Goal: Task Accomplishment & Management: Complete application form

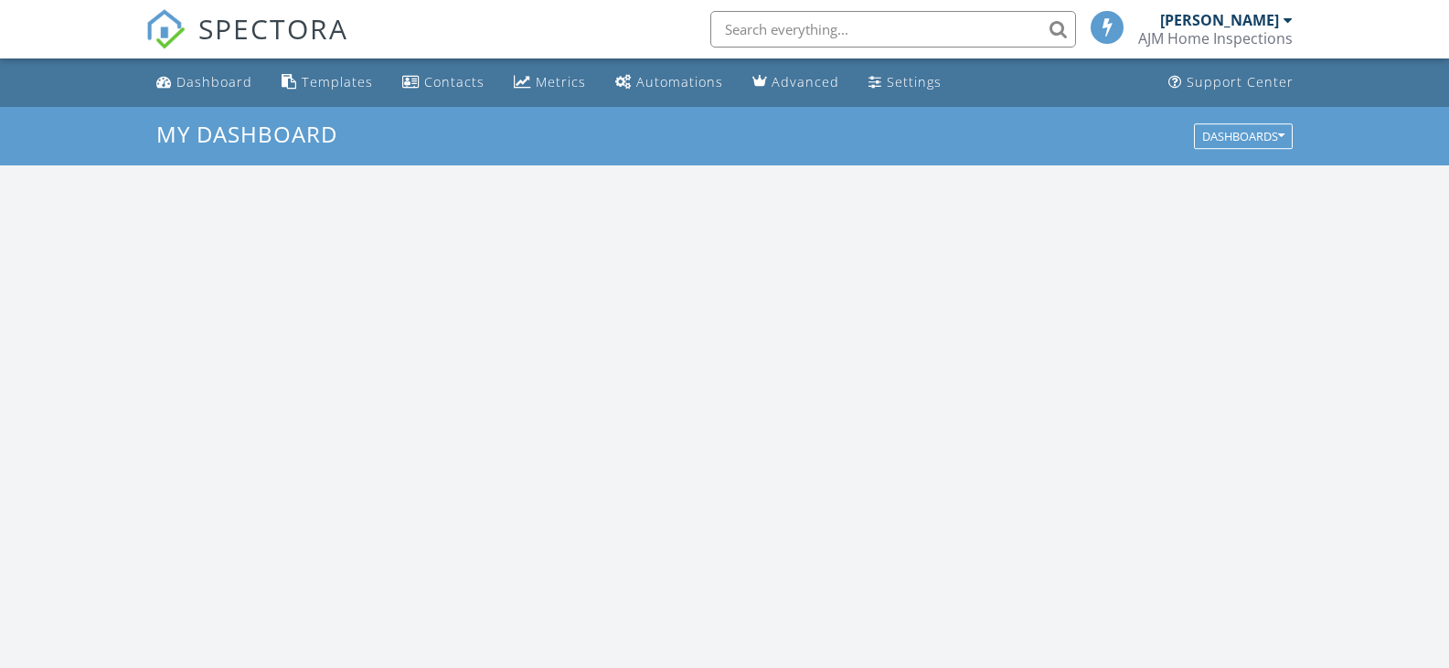
scroll to position [1692, 1477]
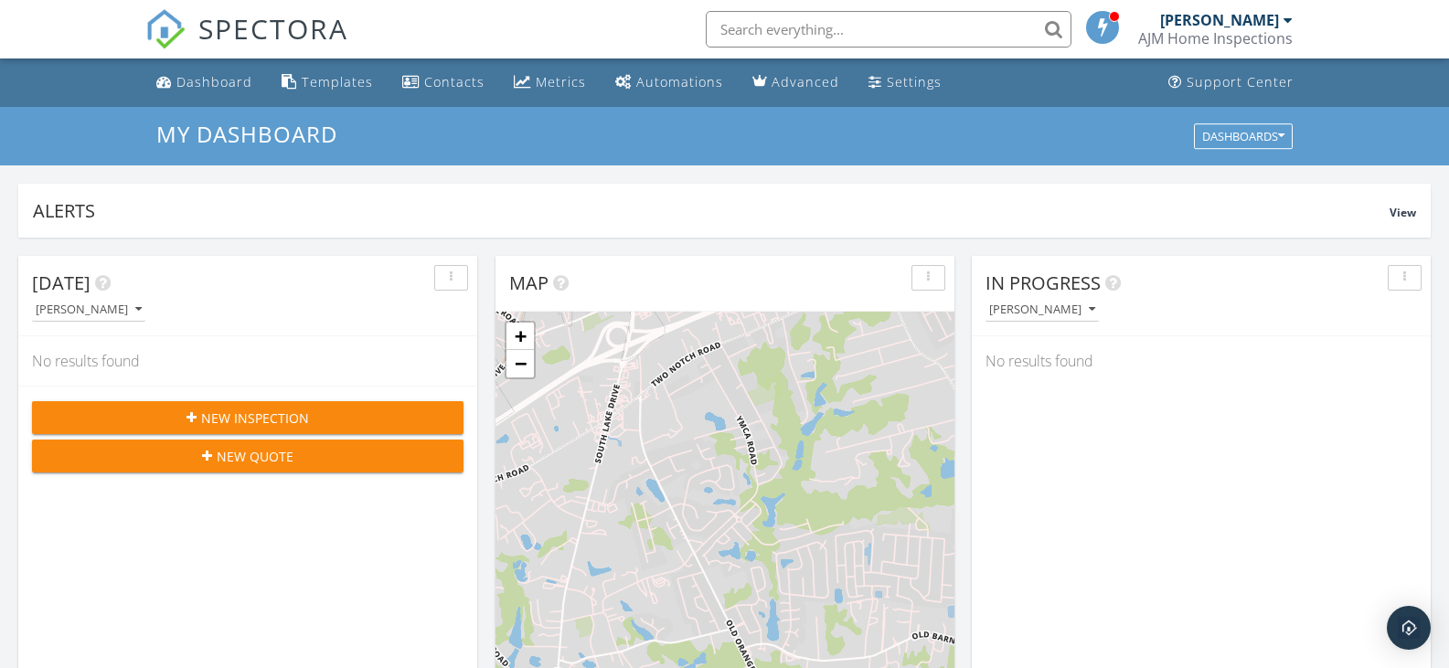
click at [304, 424] on span "New Inspection" at bounding box center [255, 418] width 108 height 19
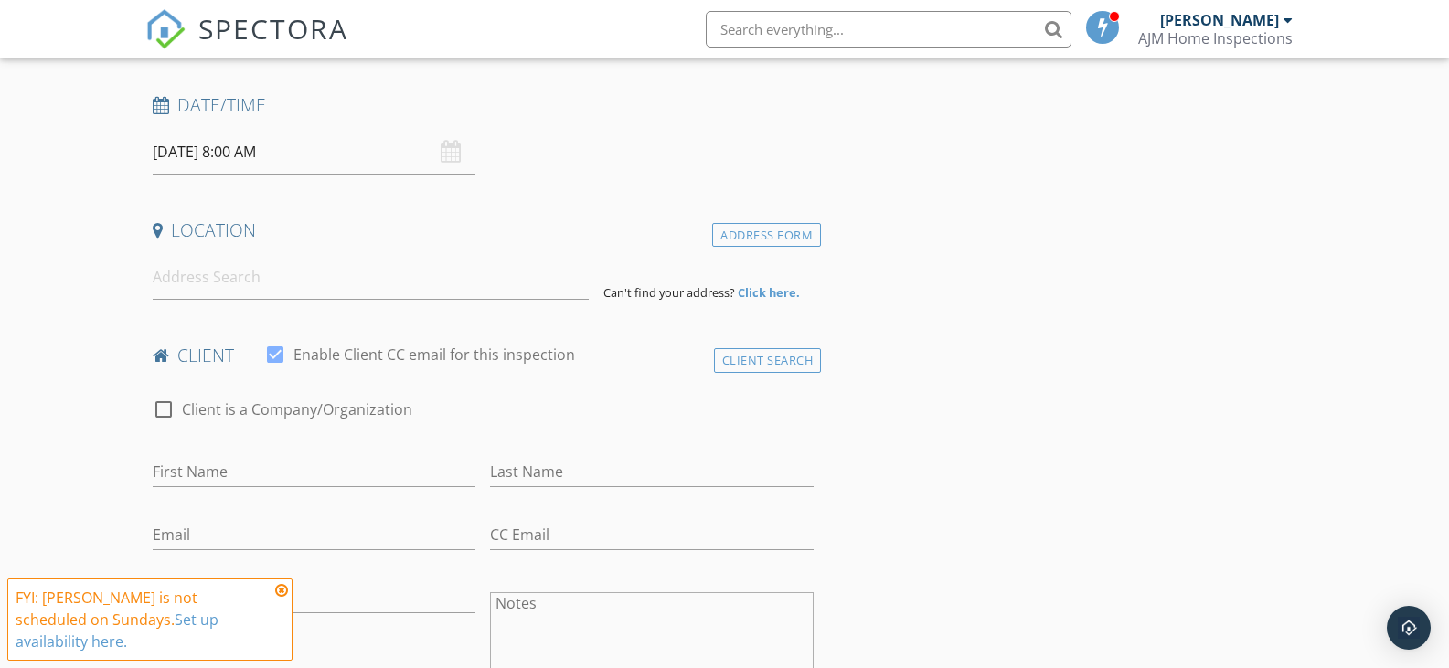
scroll to position [274, 0]
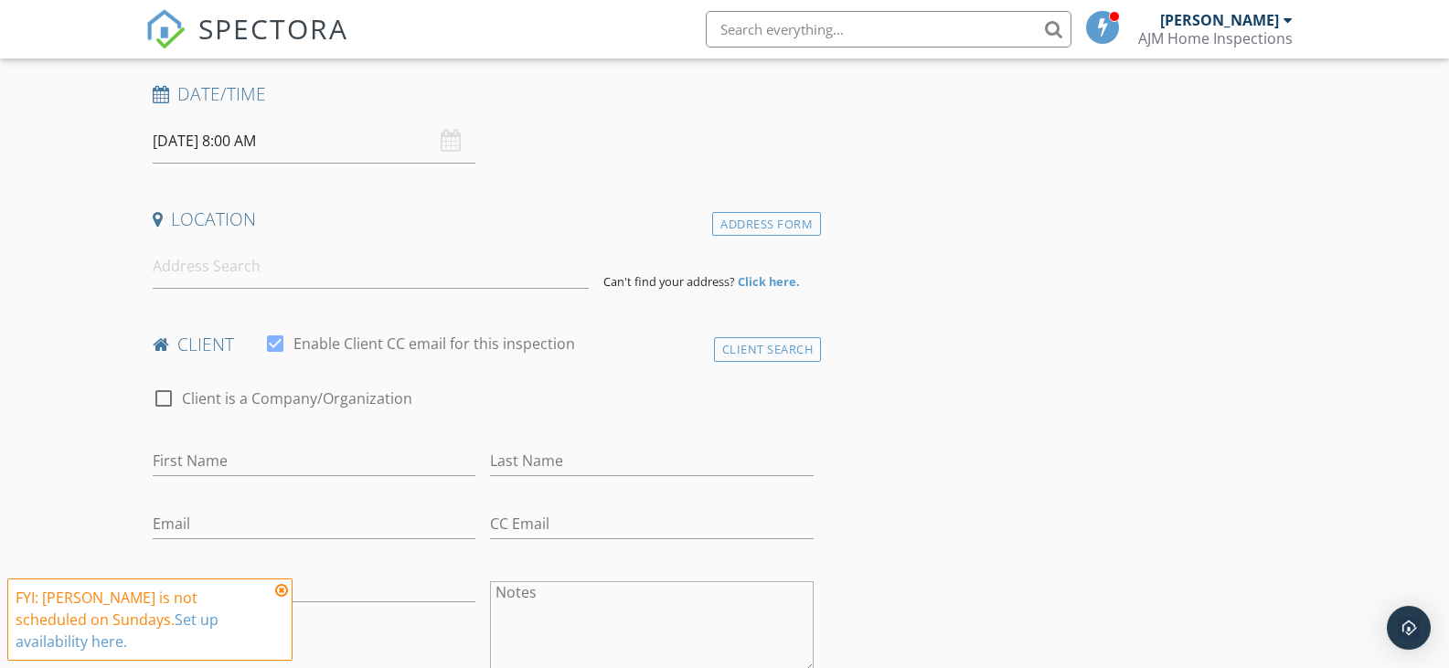
click at [220, 146] on input "[DATE] 8:00 AM" at bounding box center [315, 141] width 324 height 45
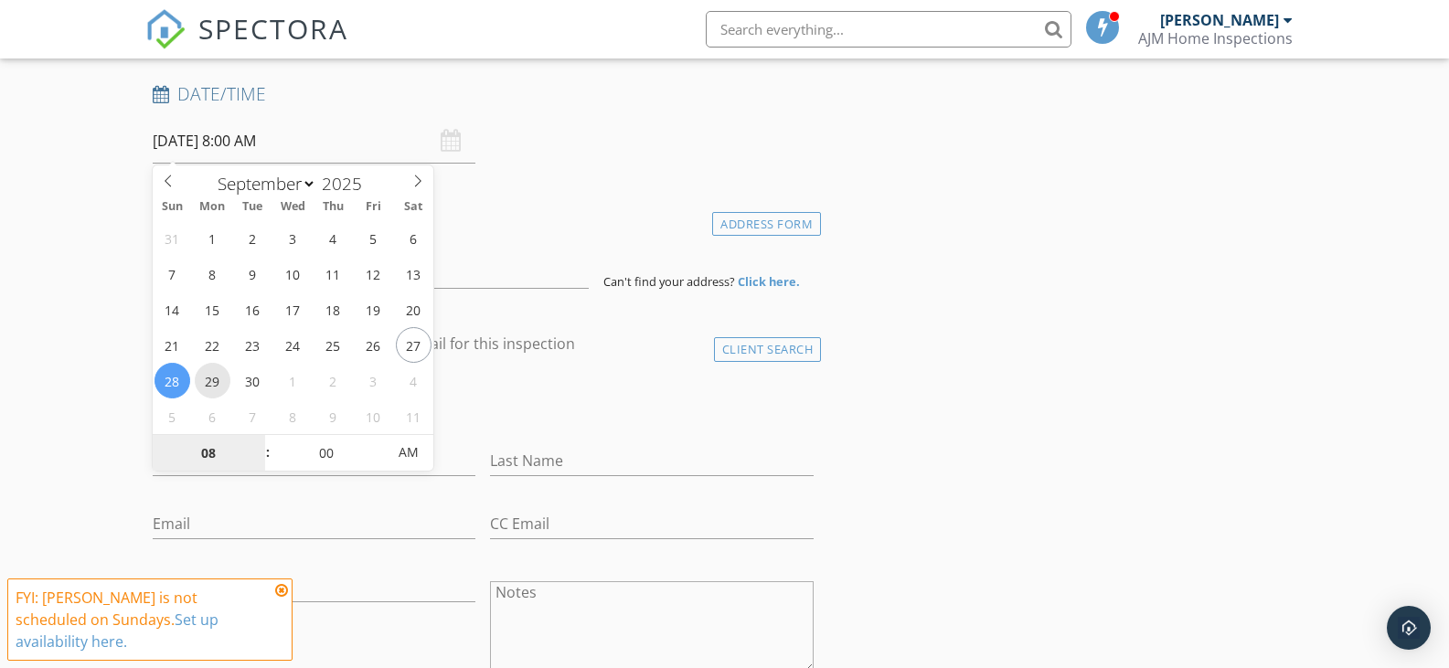
type input "09/29/2025 8:00 AM"
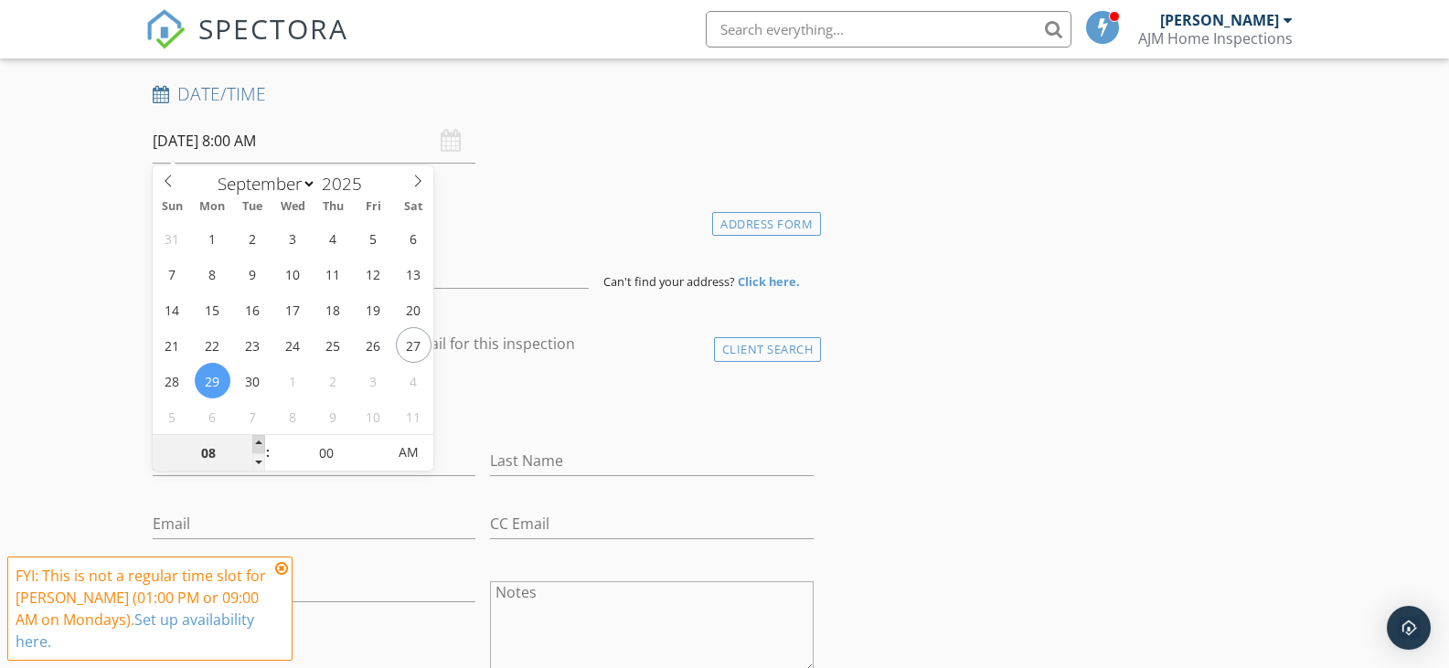
type input "09"
type input "09/29/2025 9:00 AM"
click at [257, 443] on span at bounding box center [258, 444] width 13 height 18
type input "10"
type input "[DATE] 10:00 AM"
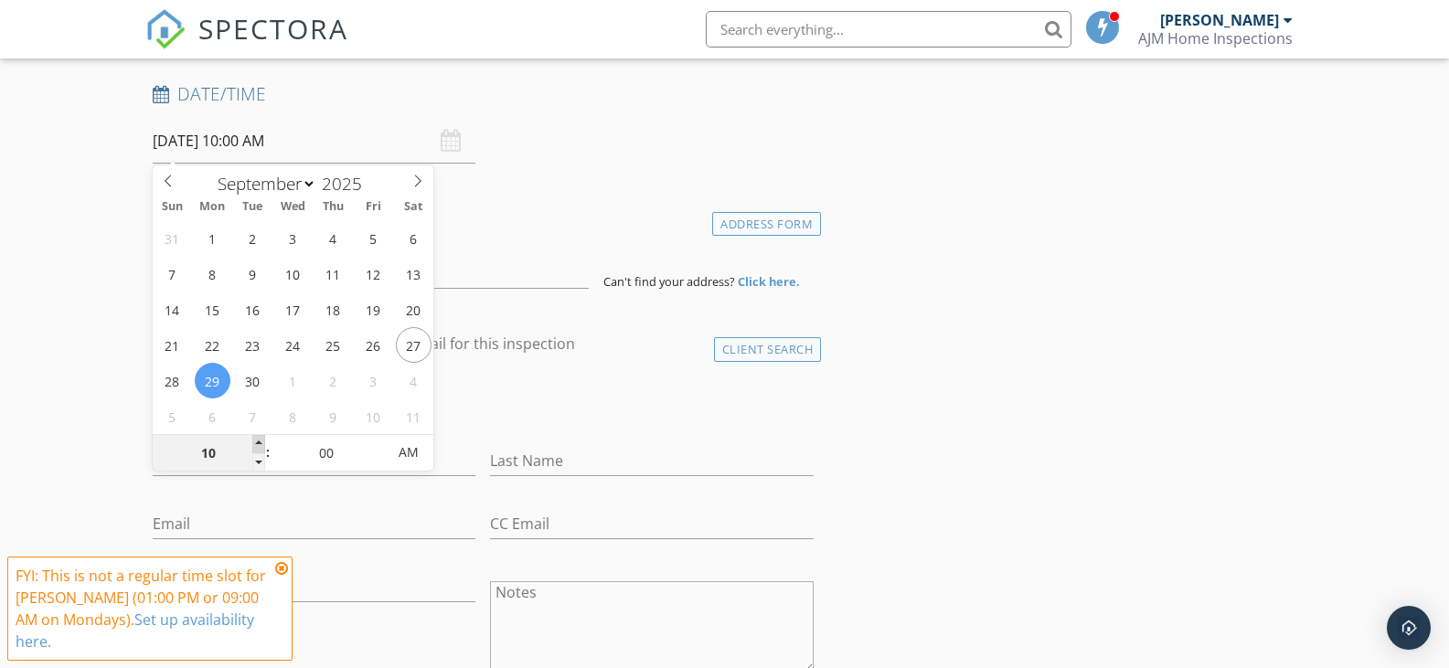
click at [257, 443] on span at bounding box center [258, 444] width 13 height 18
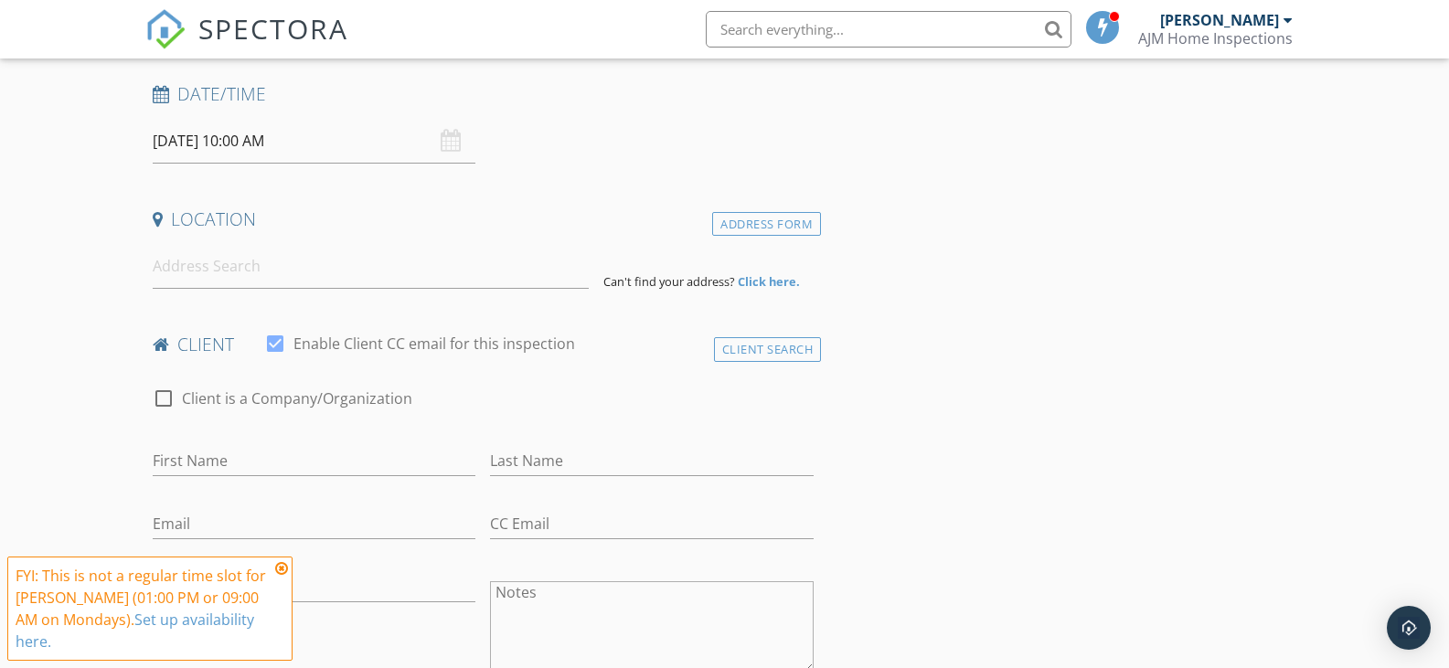
click at [194, 264] on input at bounding box center [371, 266] width 436 height 45
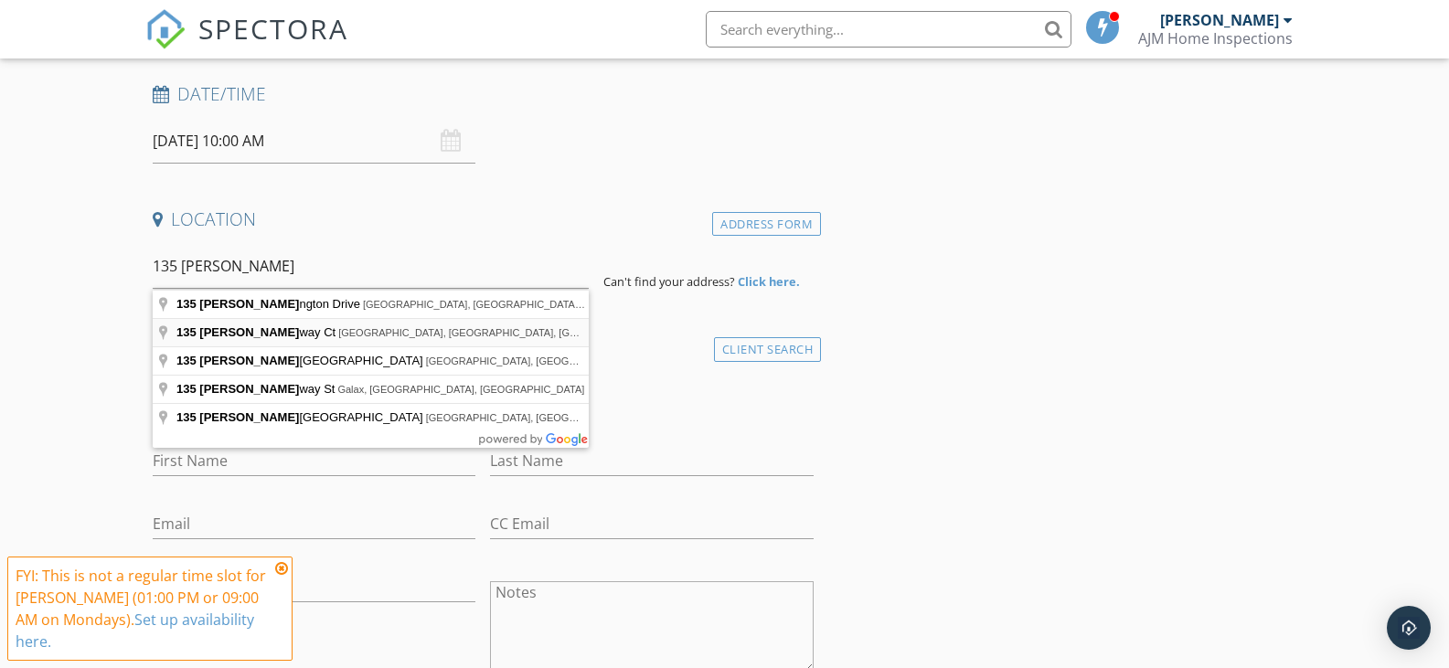
type input "135 Calloway Ct, Columbia, SC, USA"
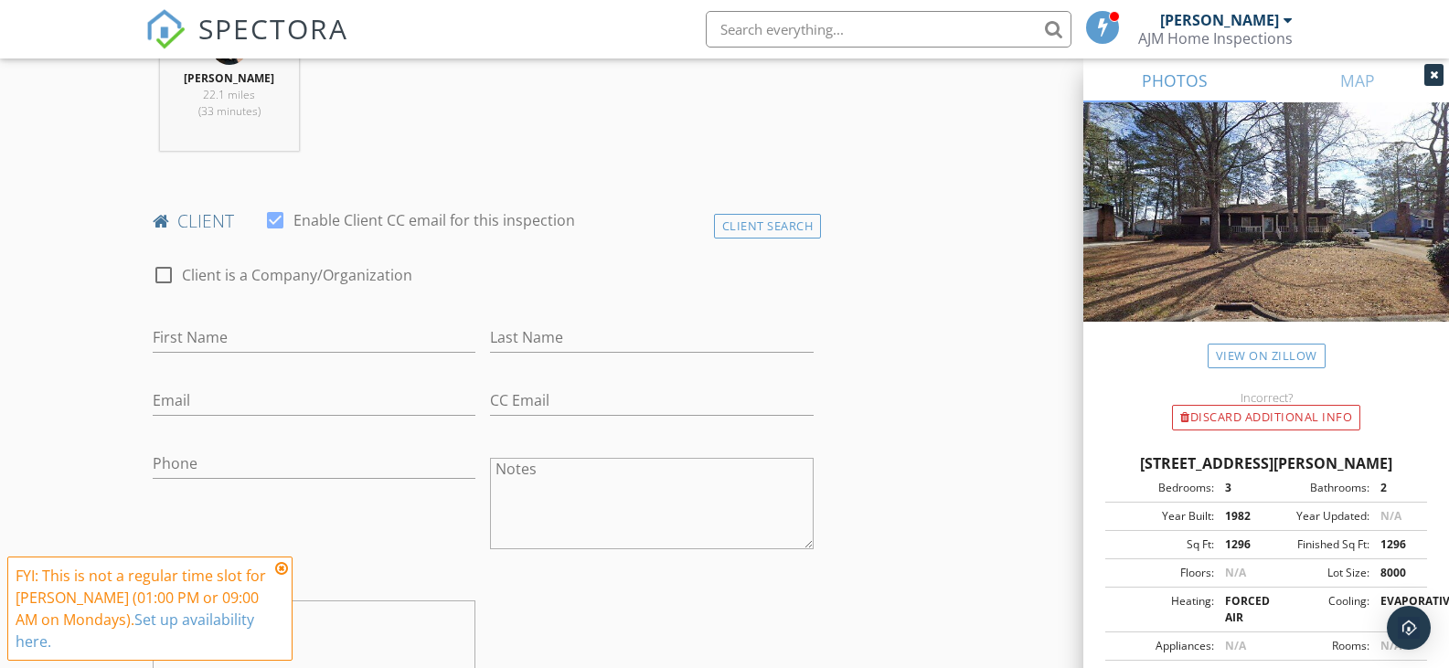
scroll to position [823, 0]
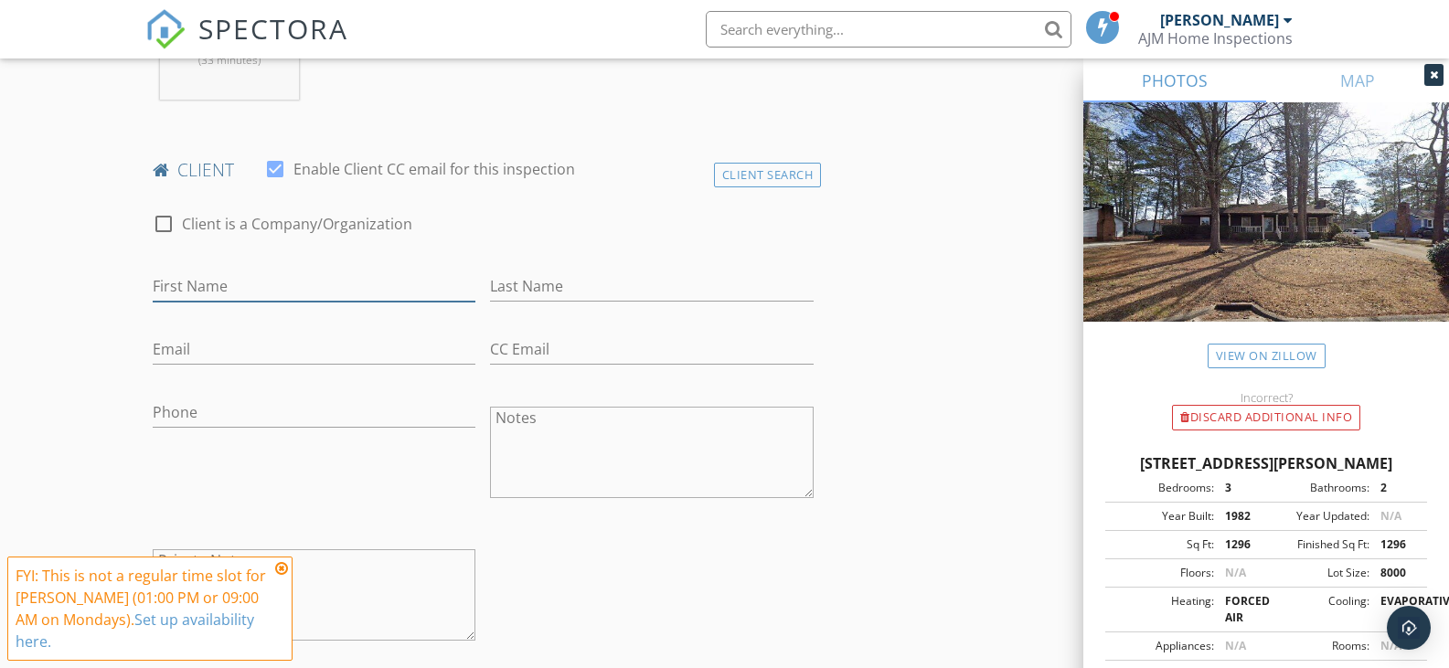
click at [165, 281] on input "First Name" at bounding box center [315, 286] width 324 height 30
type input "Margaret Caroline"
type input "Munn"
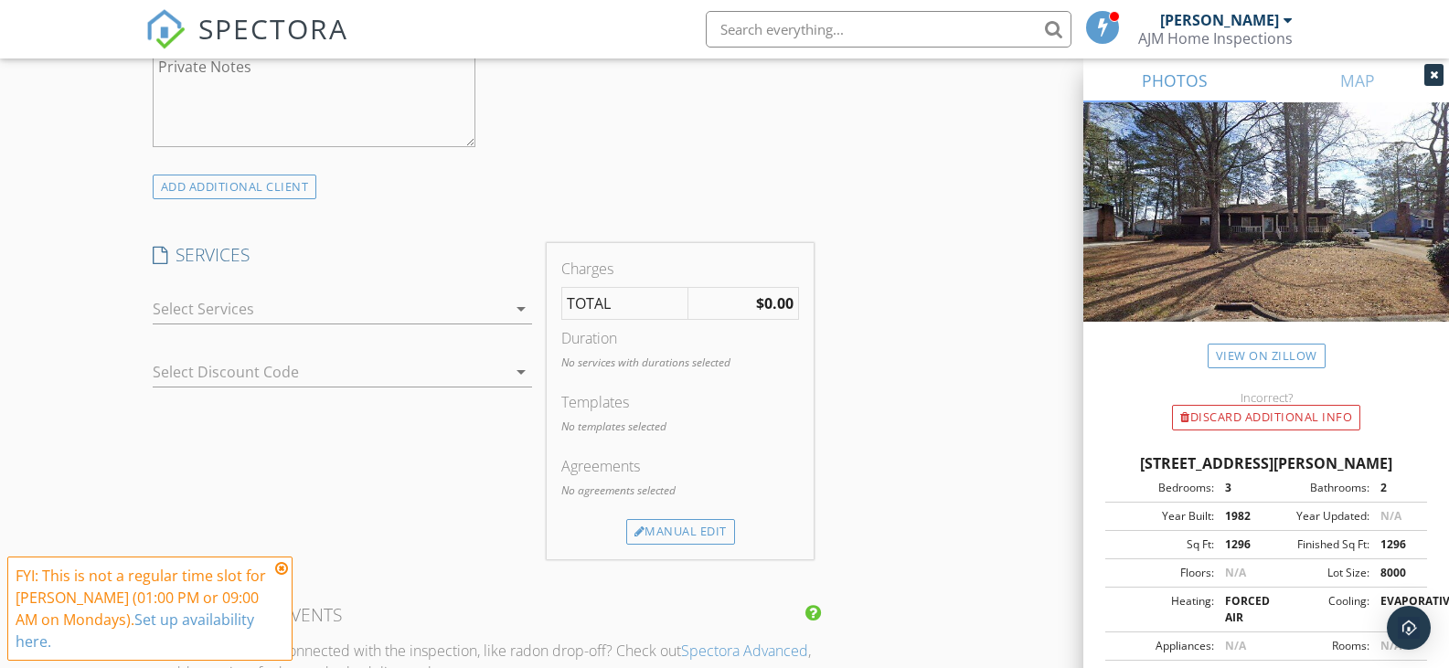
scroll to position [1371, 0]
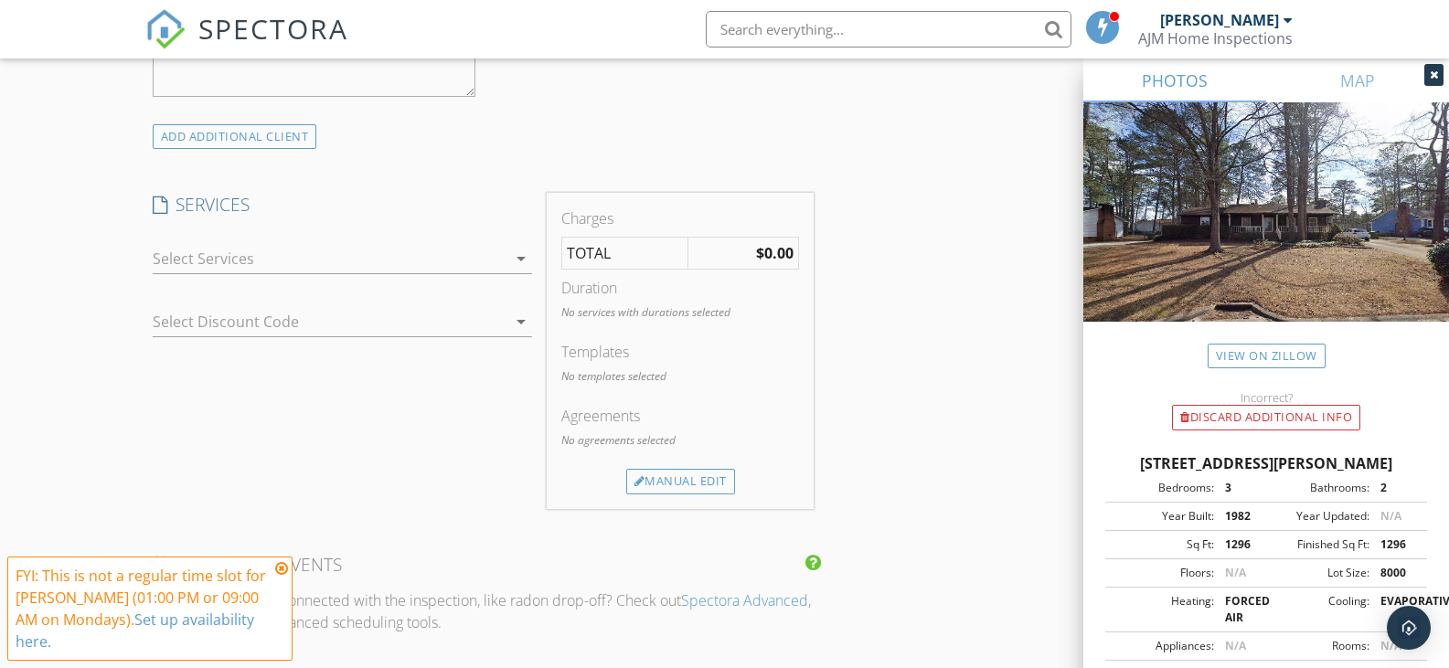
type input "770-910-0690"
click at [524, 253] on icon "arrow_drop_down" at bounding box center [521, 259] width 22 height 22
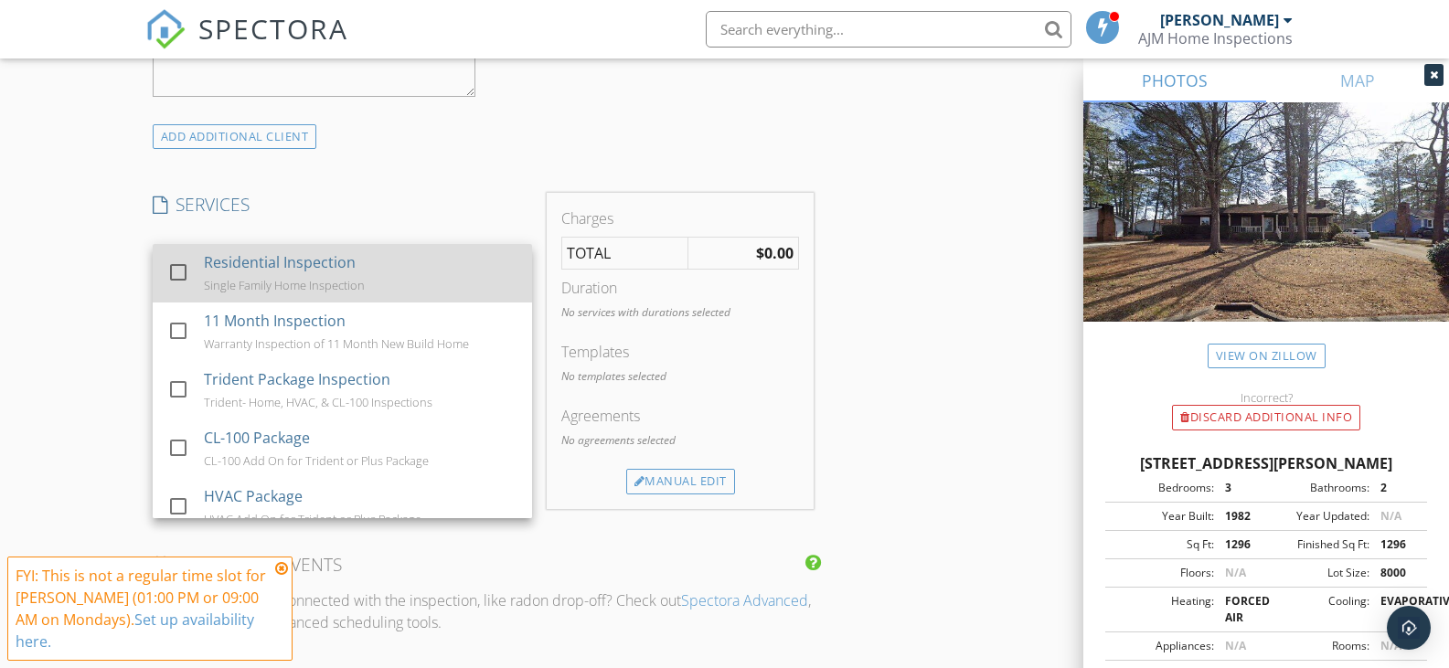
click at [178, 278] on div at bounding box center [178, 272] width 31 height 31
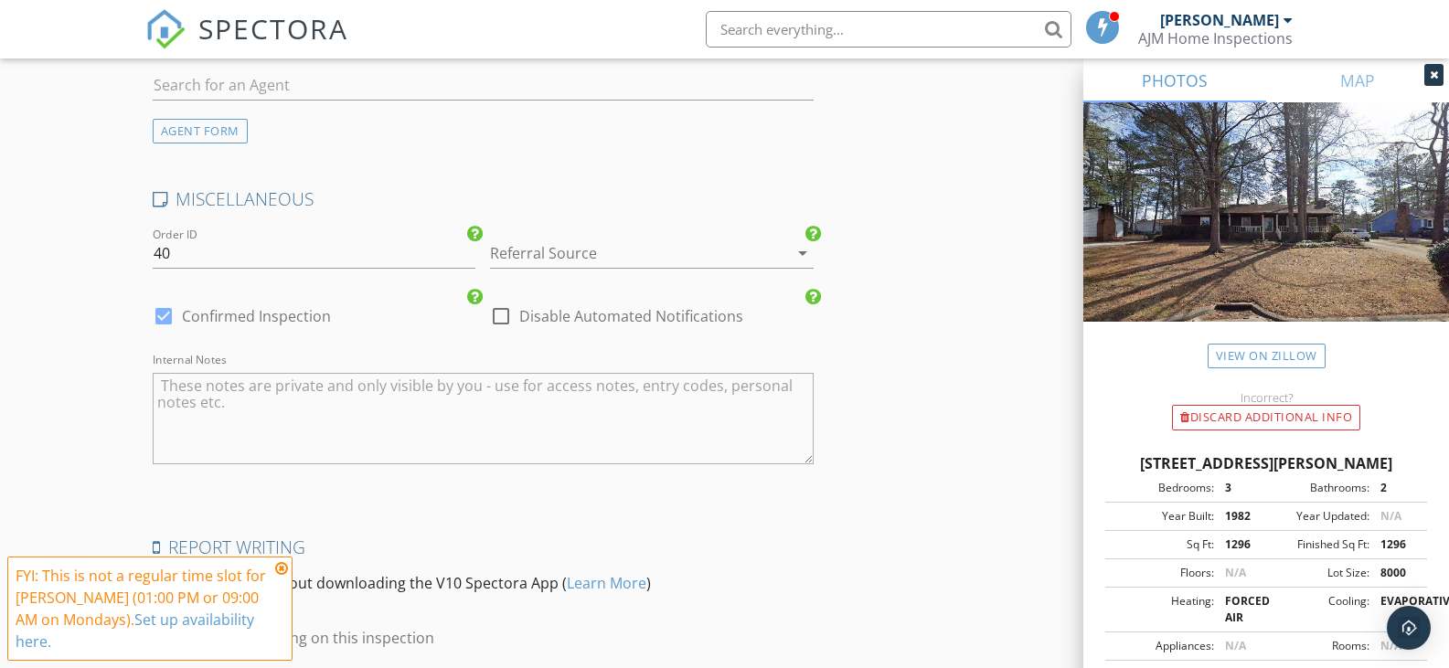
scroll to position [2468, 0]
click at [802, 246] on icon "arrow_drop_down" at bounding box center [802, 249] width 22 height 22
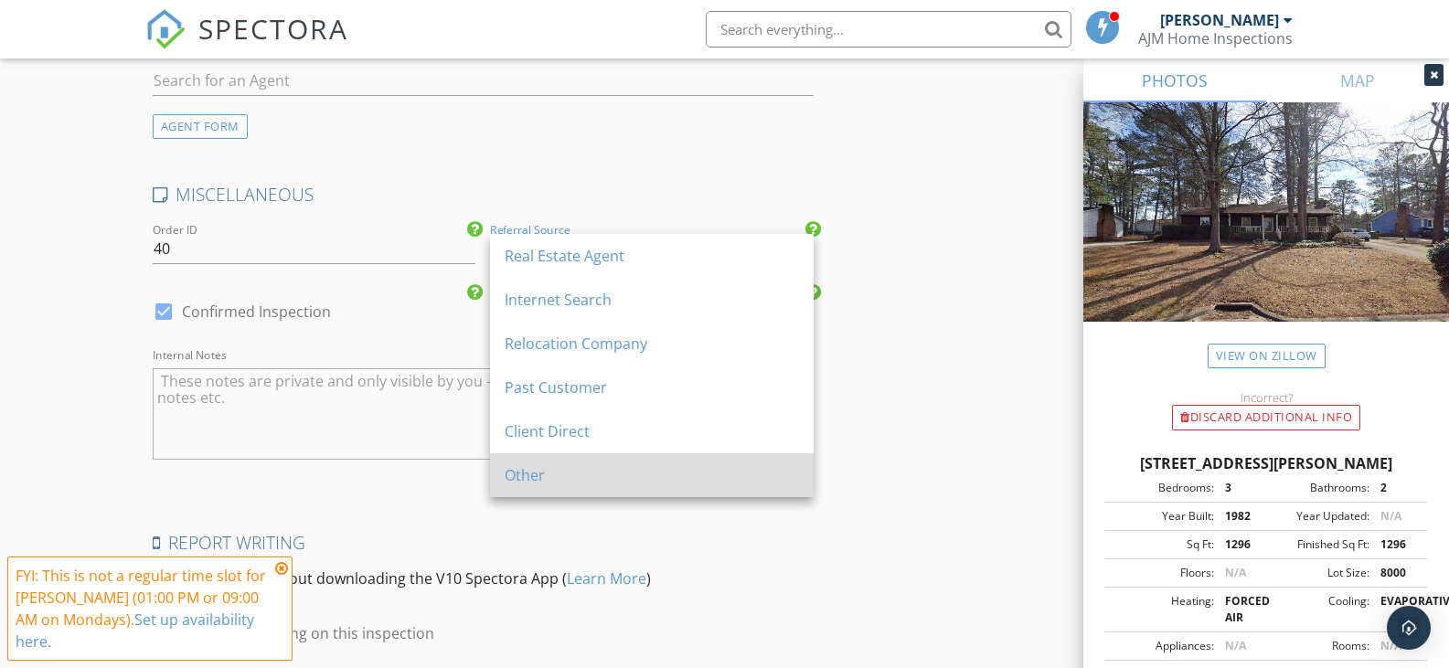
click at [622, 461] on div "Other" at bounding box center [651, 475] width 294 height 44
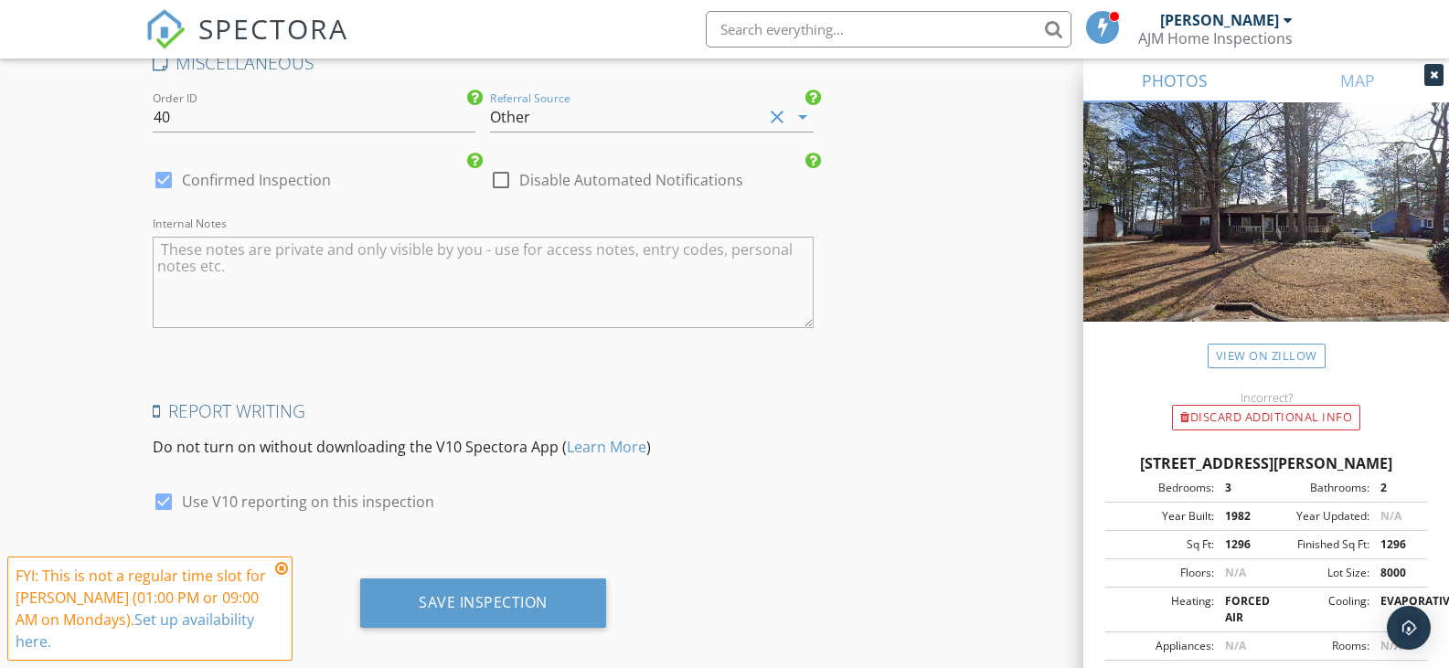
scroll to position [2617, 0]
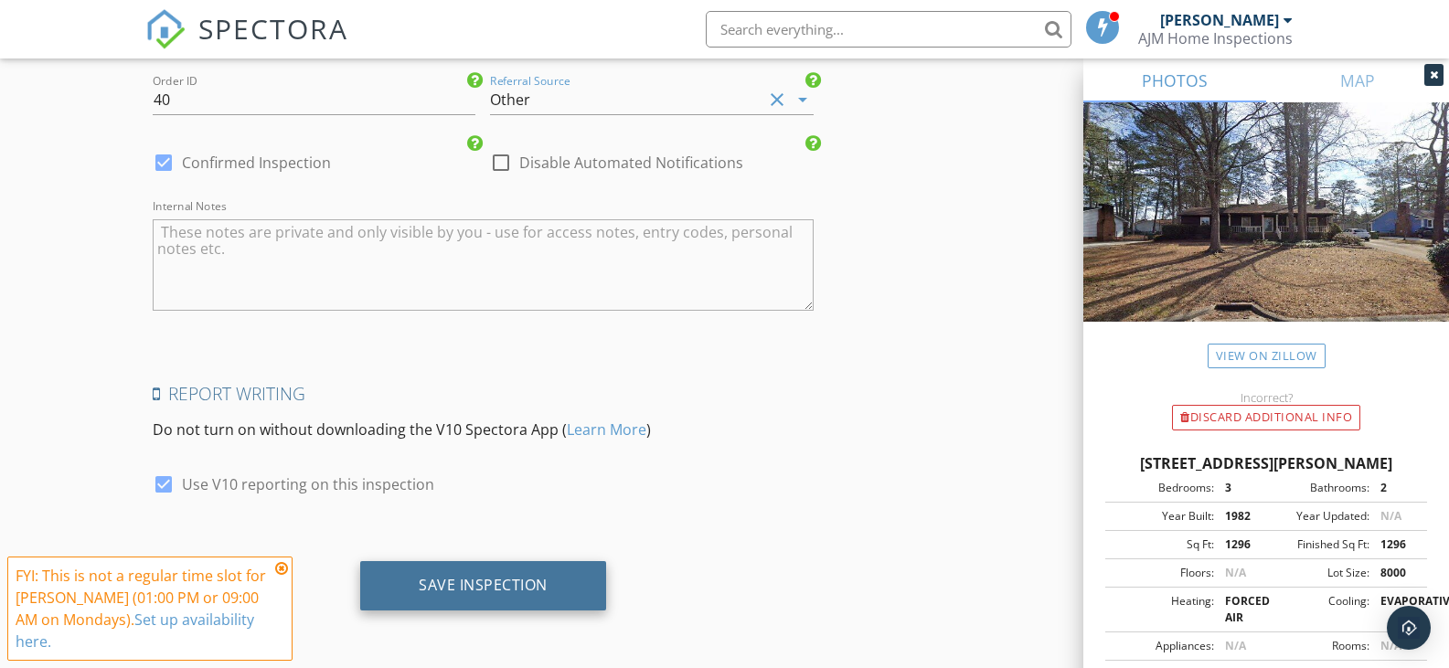
click at [509, 579] on div "Save Inspection" at bounding box center [483, 585] width 129 height 18
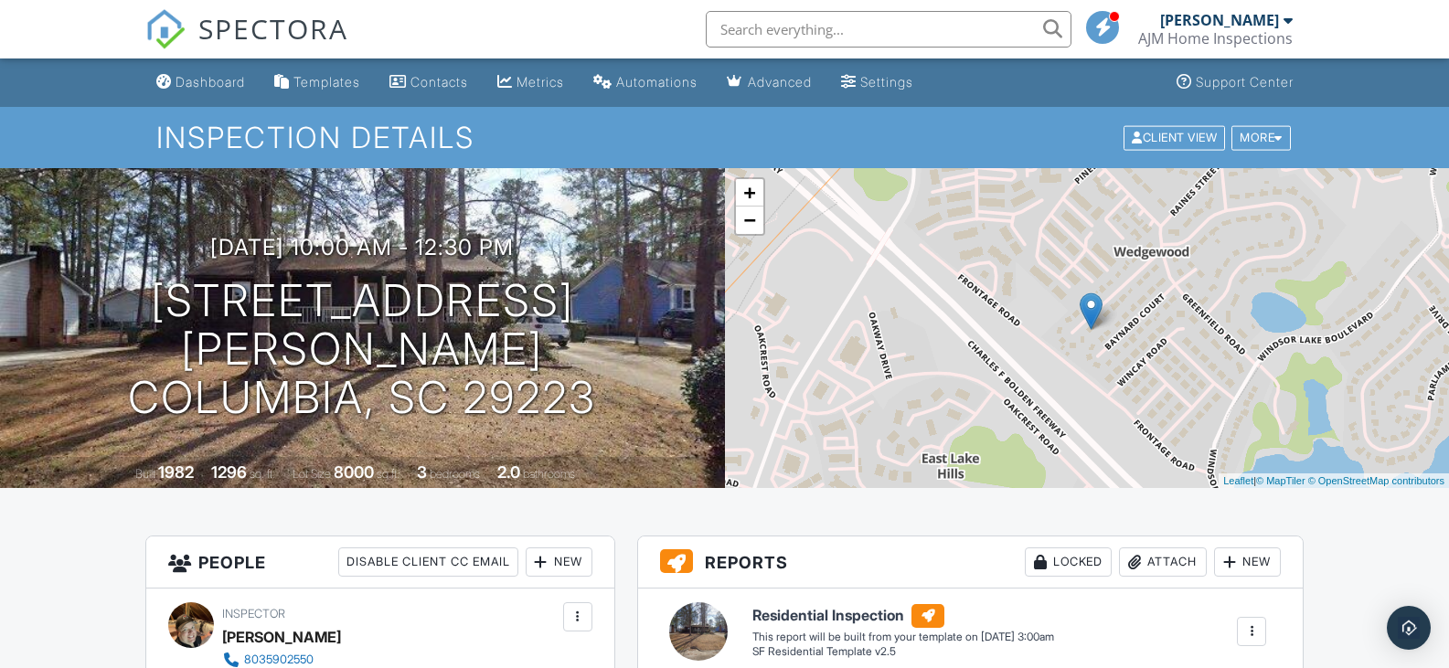
click at [1060, 387] on div "+ − Leaflet | © MapTiler © OpenStreetMap contributors" at bounding box center [1087, 328] width 725 height 320
click at [738, 226] on link "−" at bounding box center [749, 220] width 27 height 27
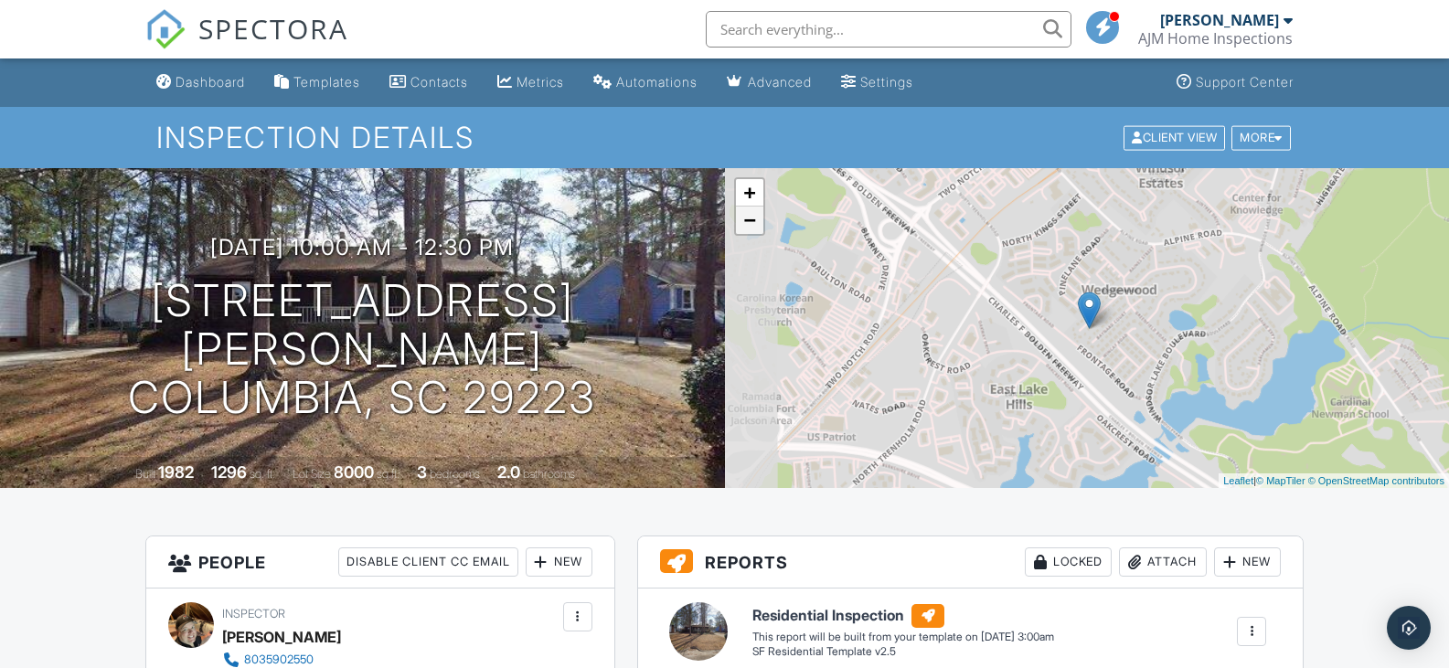
click at [738, 226] on link "−" at bounding box center [749, 220] width 27 height 27
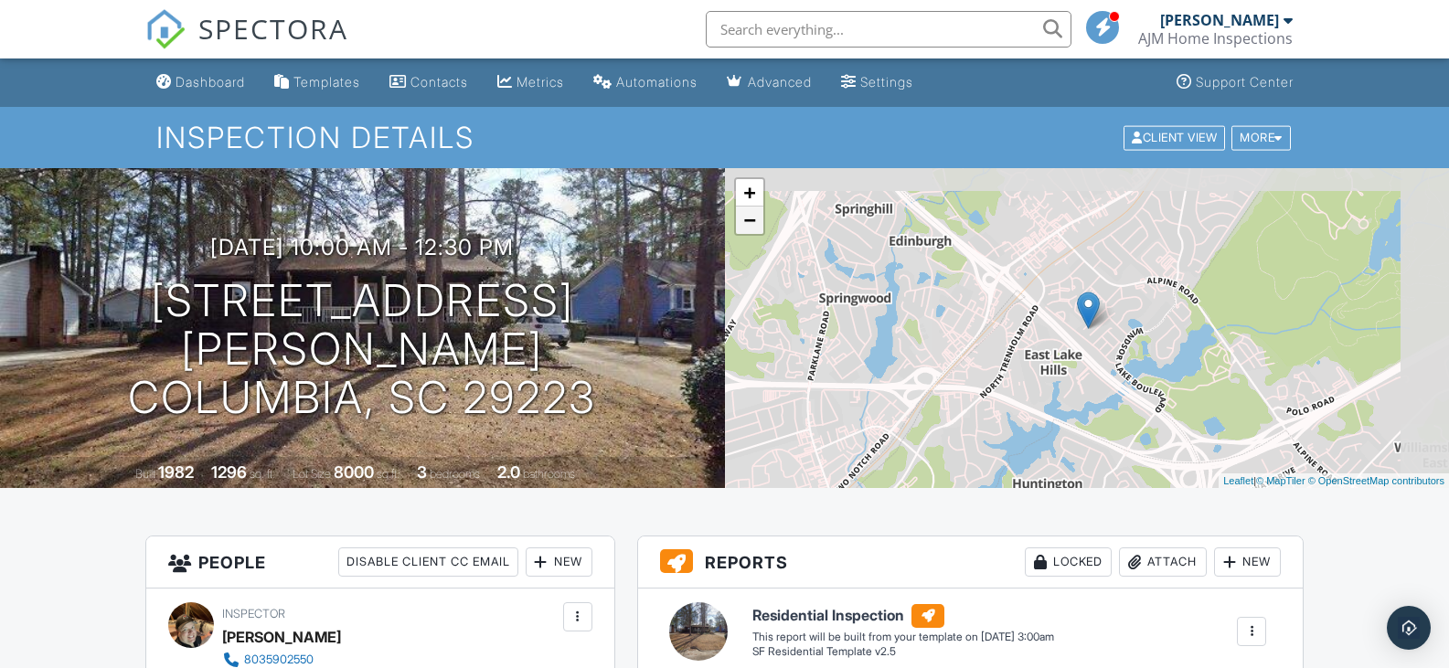
click at [738, 226] on link "−" at bounding box center [749, 220] width 27 height 27
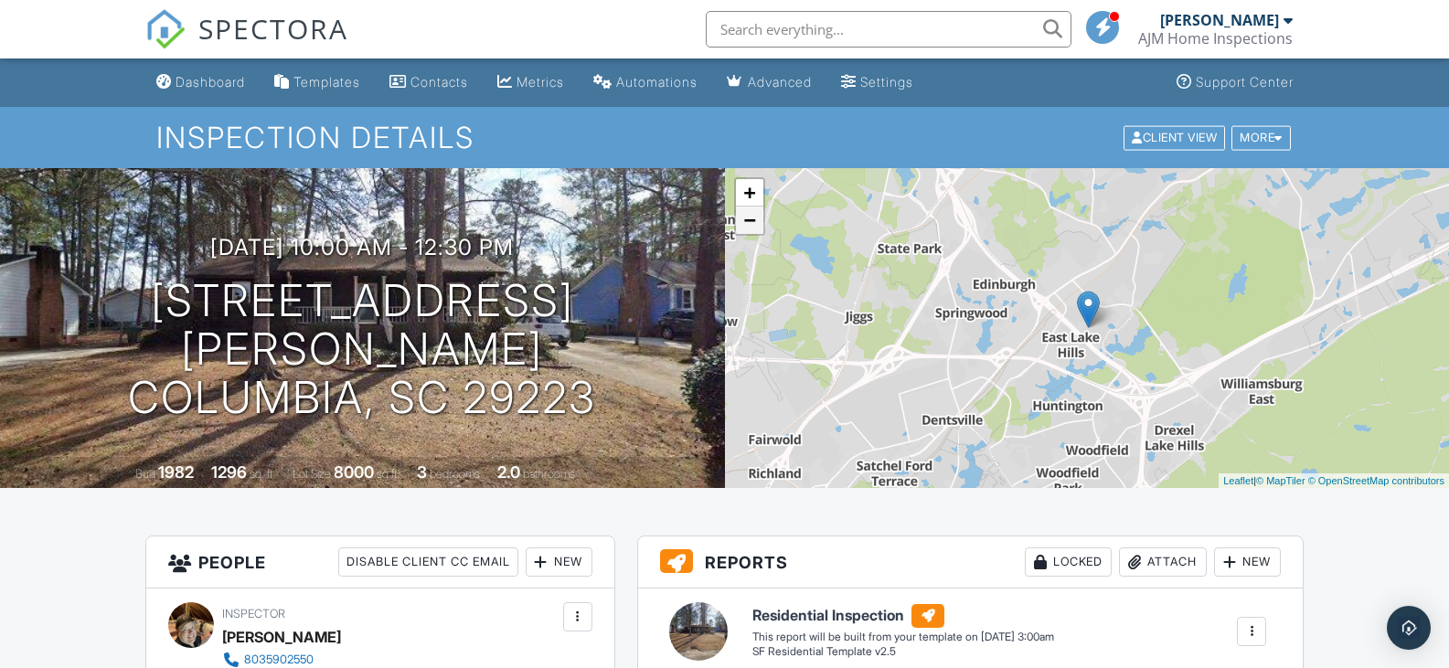
click at [738, 226] on link "−" at bounding box center [749, 220] width 27 height 27
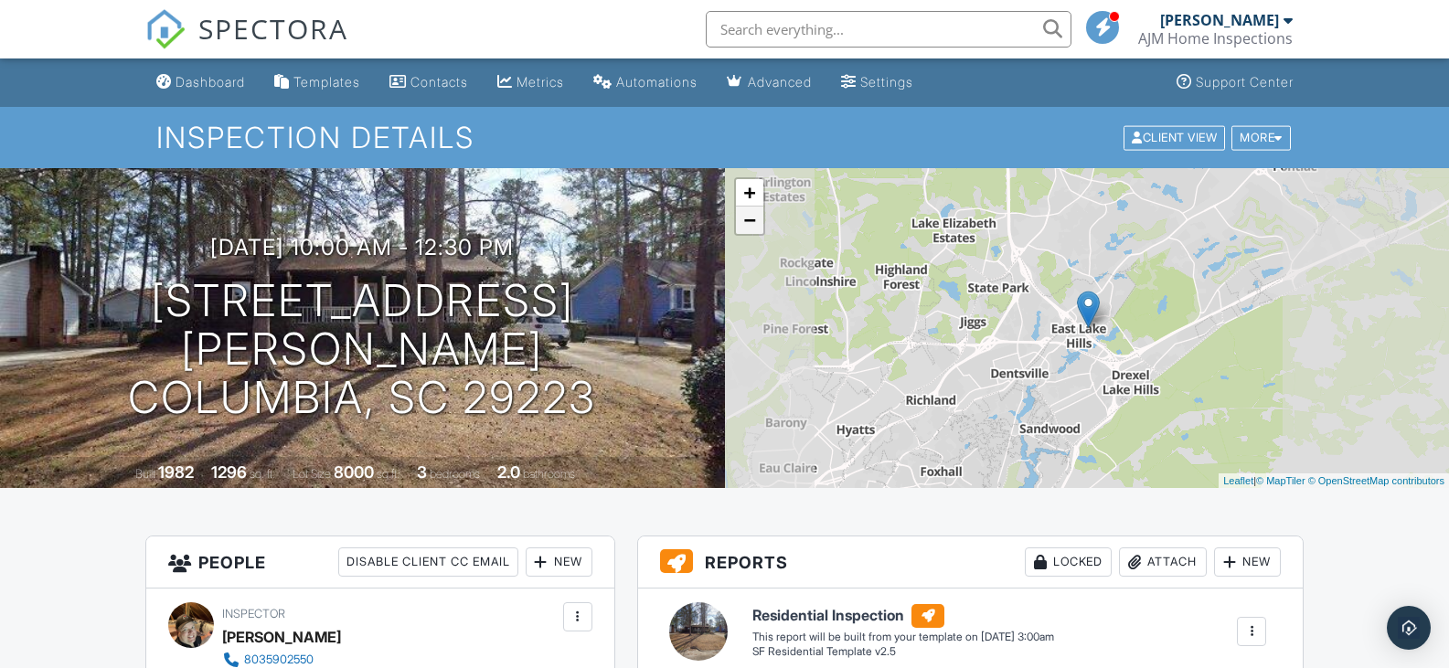
click at [738, 226] on link "−" at bounding box center [749, 220] width 27 height 27
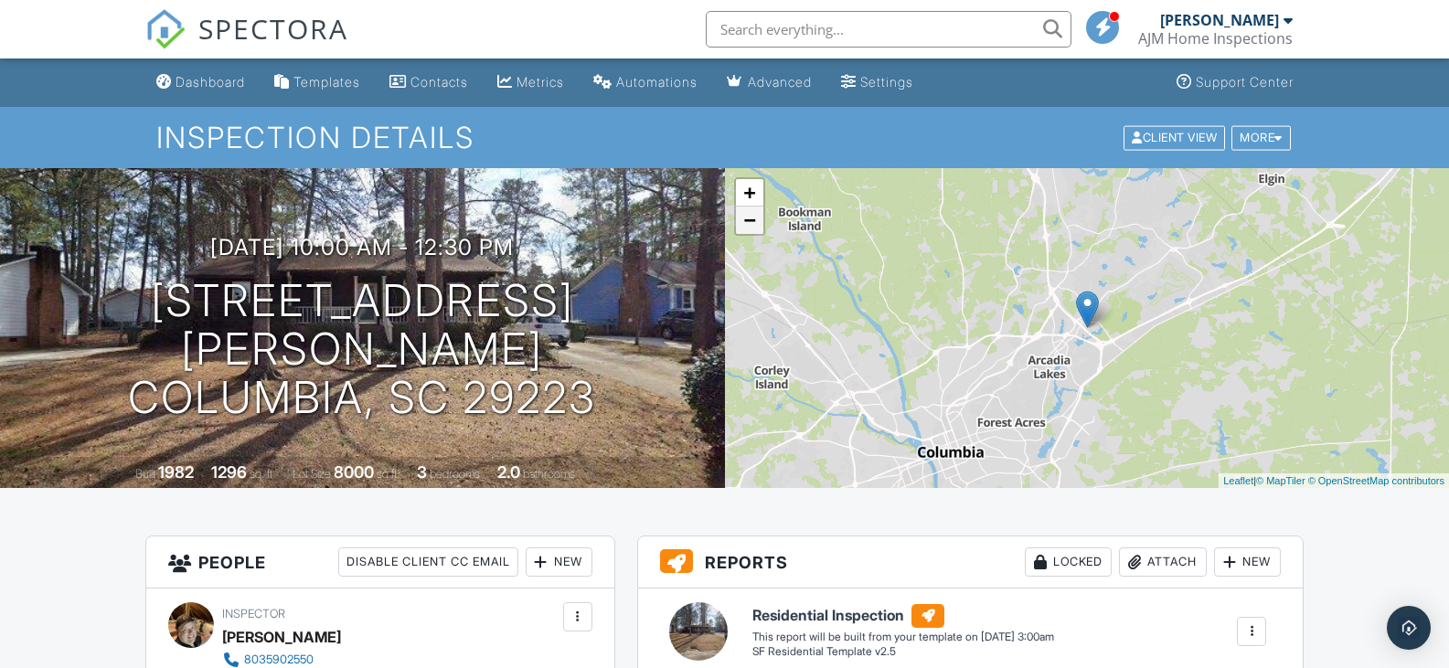
click at [738, 226] on link "−" at bounding box center [749, 220] width 27 height 27
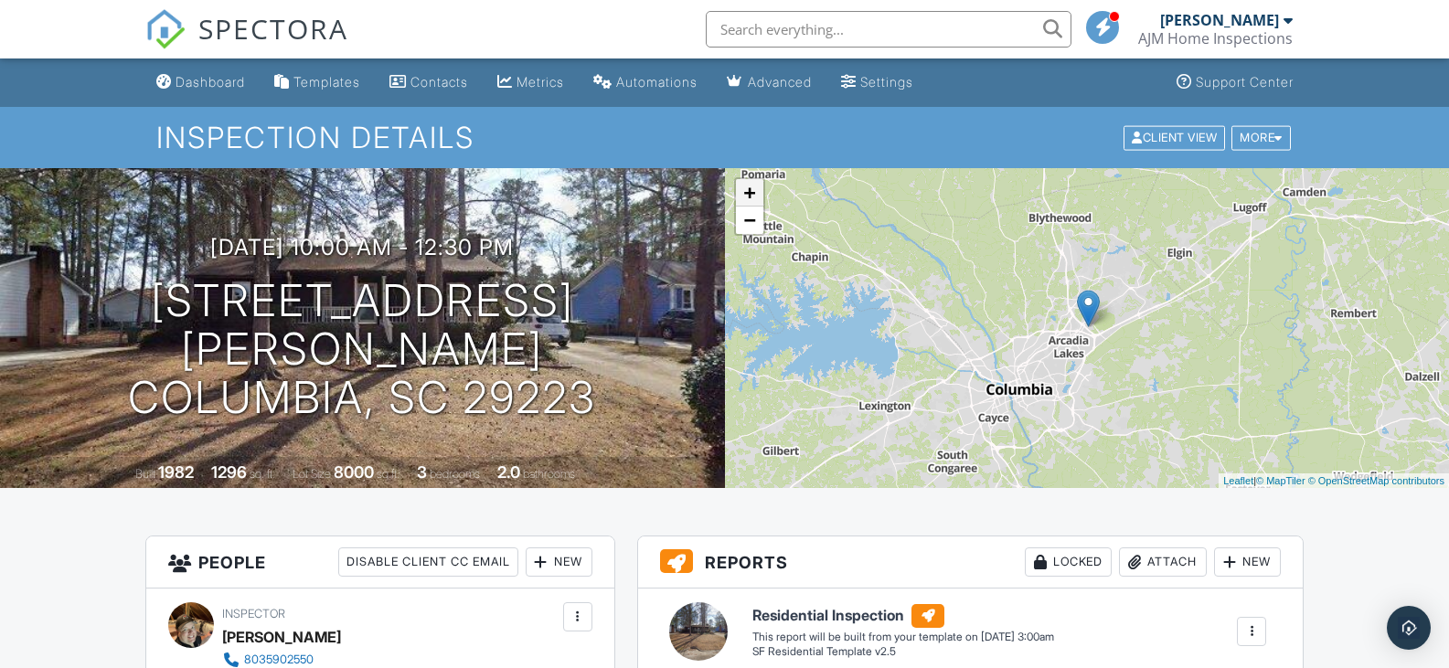
click at [752, 196] on link "+" at bounding box center [749, 192] width 27 height 27
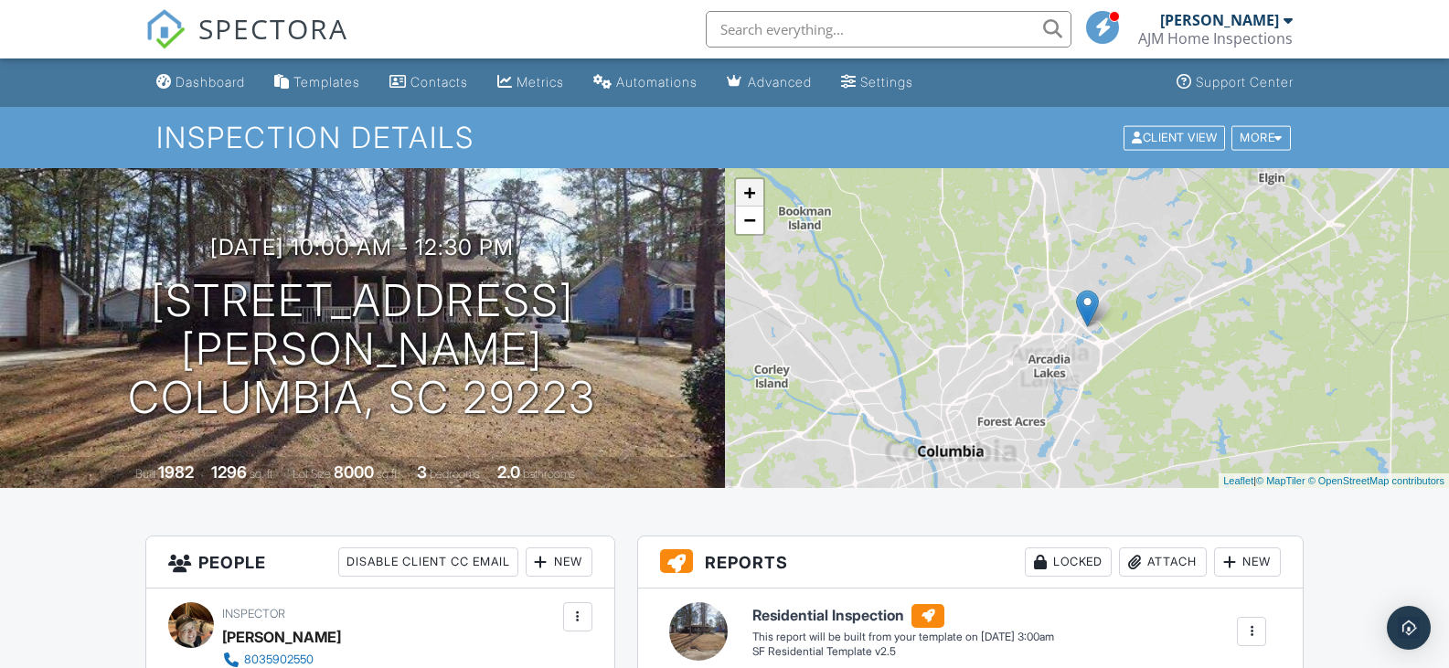
click at [752, 196] on link "+" at bounding box center [749, 192] width 27 height 27
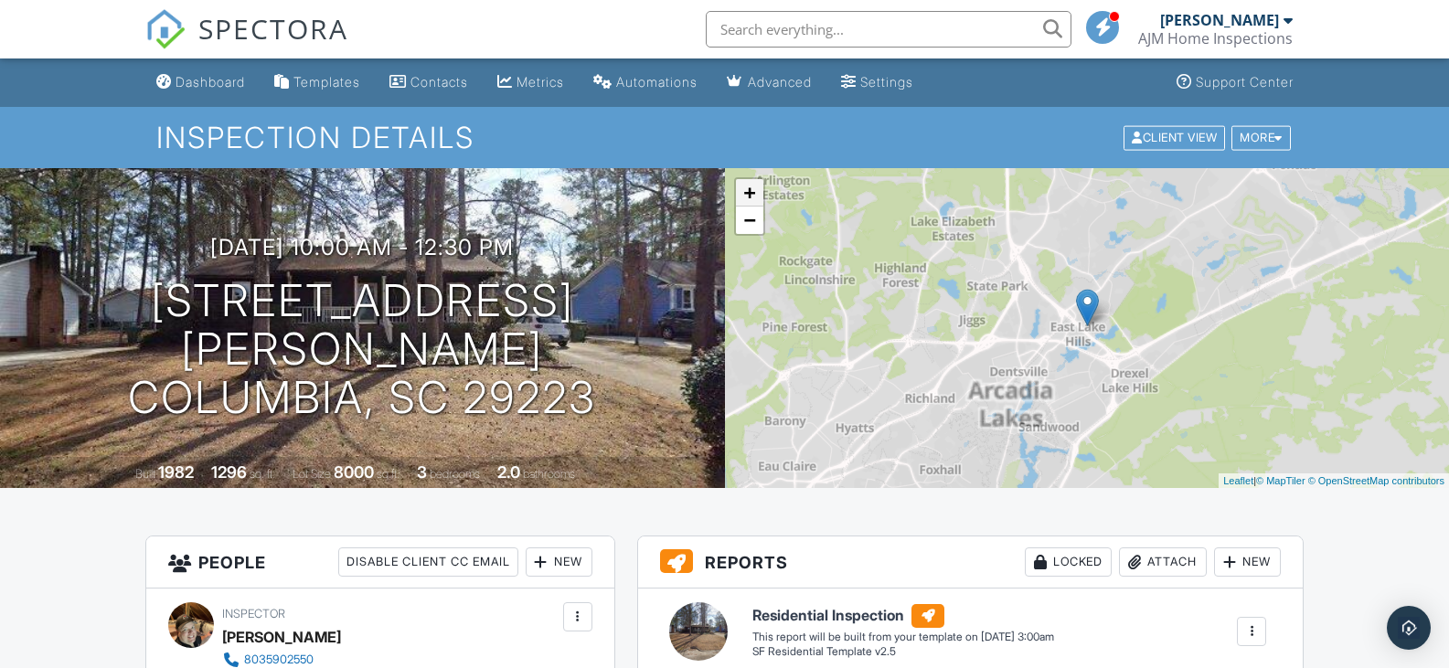
click at [752, 196] on link "+" at bounding box center [749, 192] width 27 height 27
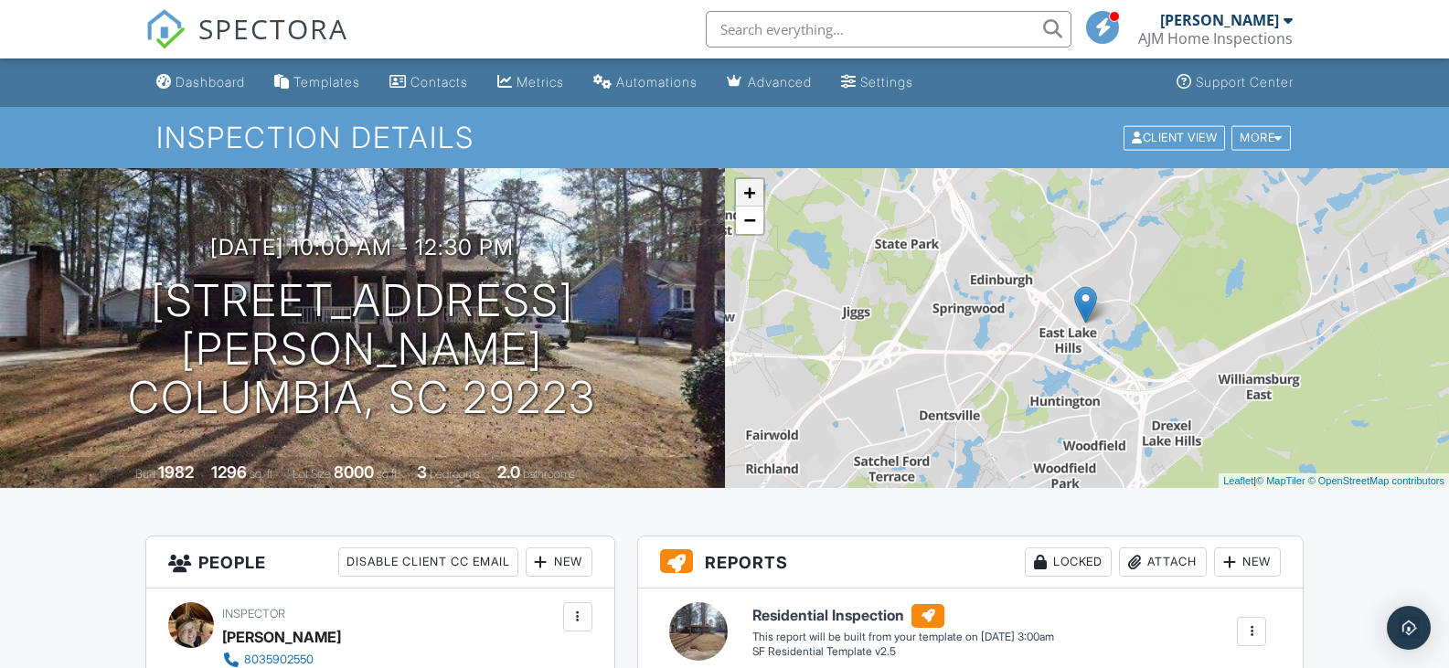
click at [752, 196] on link "+" at bounding box center [749, 192] width 27 height 27
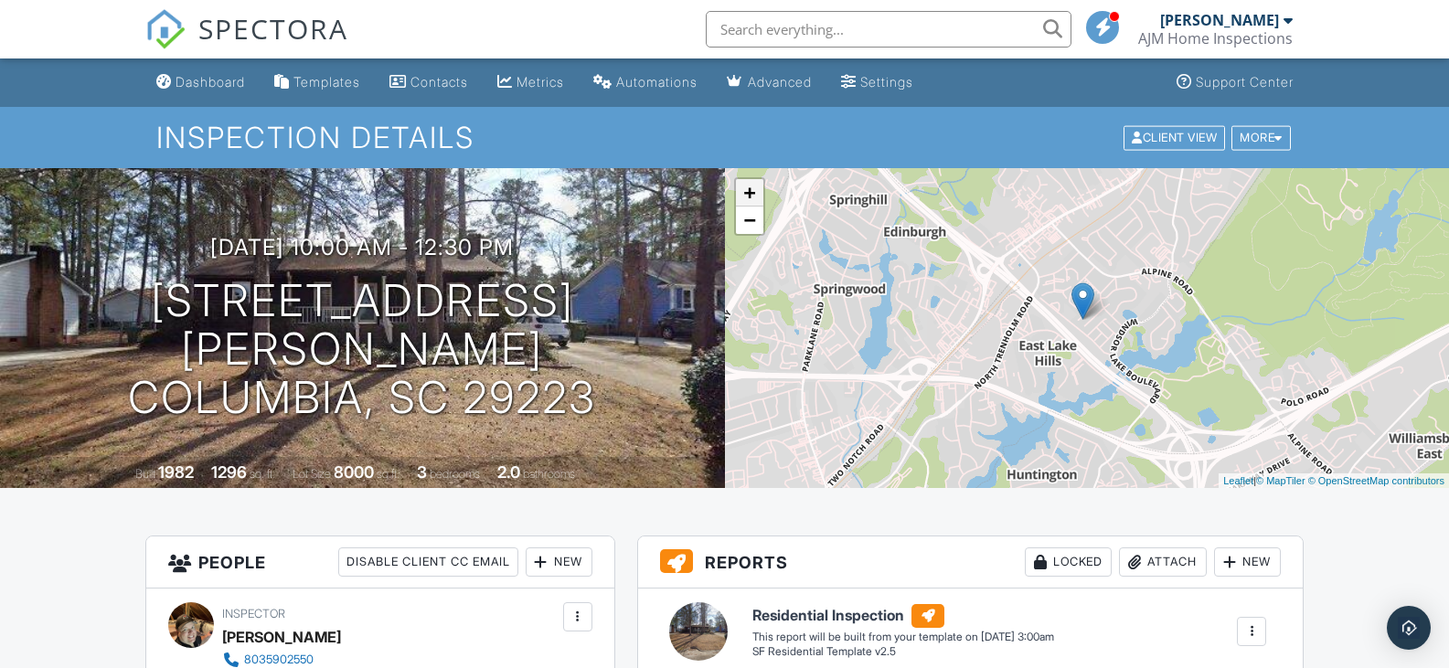
click at [752, 196] on link "+" at bounding box center [749, 192] width 27 height 27
